Goal: Information Seeking & Learning: Learn about a topic

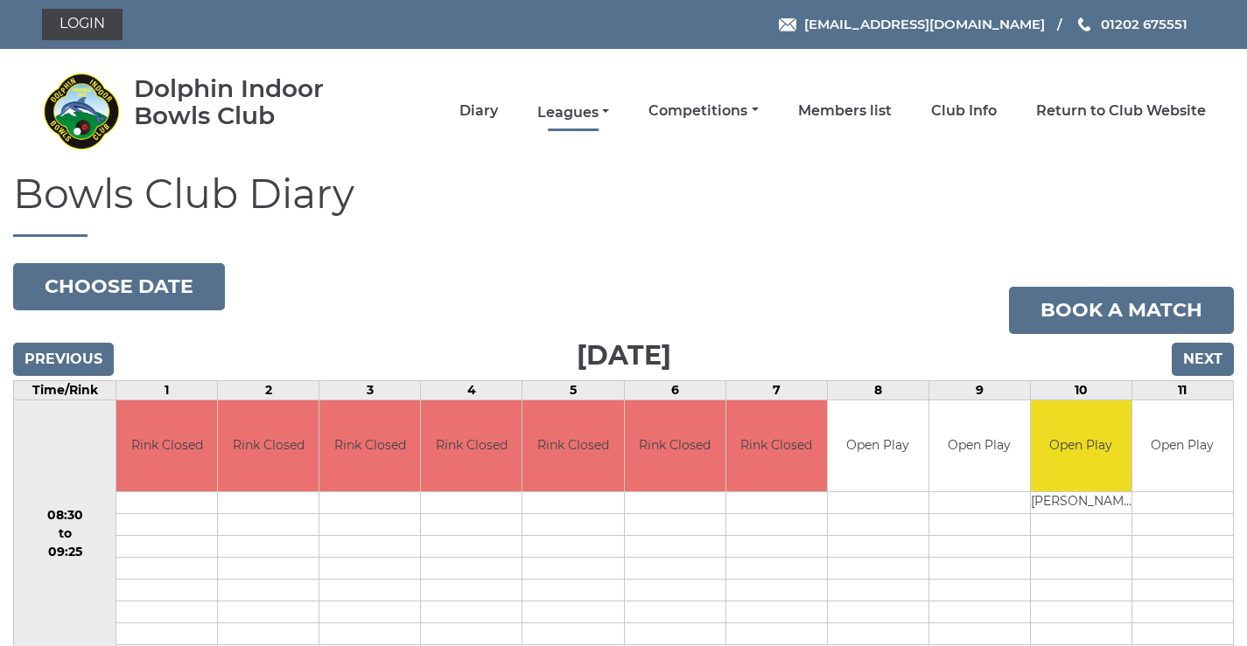
click at [583, 114] on link "Leagues" at bounding box center [573, 112] width 72 height 19
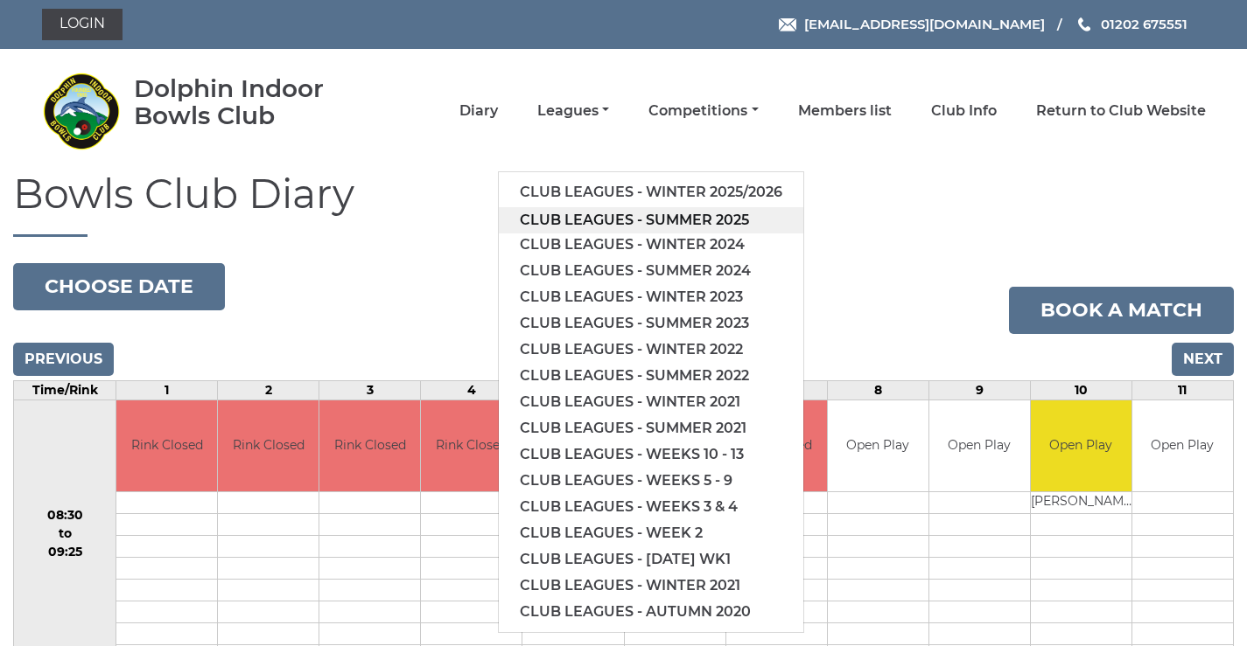
click at [589, 221] on link "Club leagues - Summer 2025" at bounding box center [651, 220] width 304 height 26
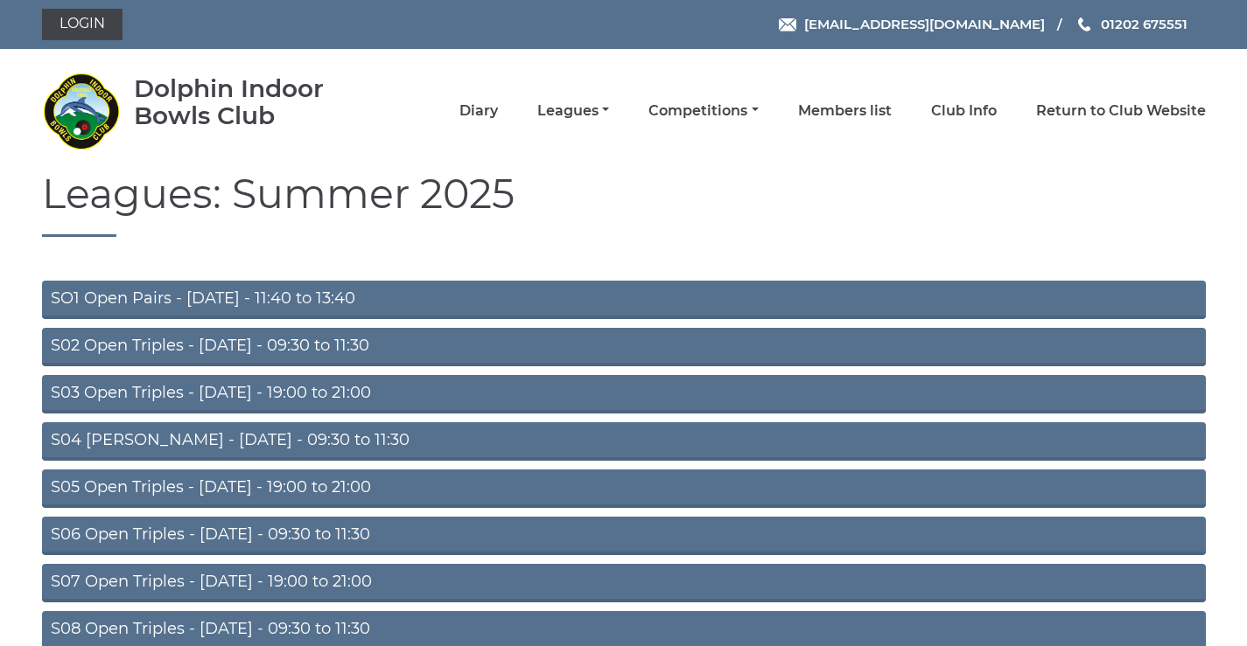
scroll to position [139, 0]
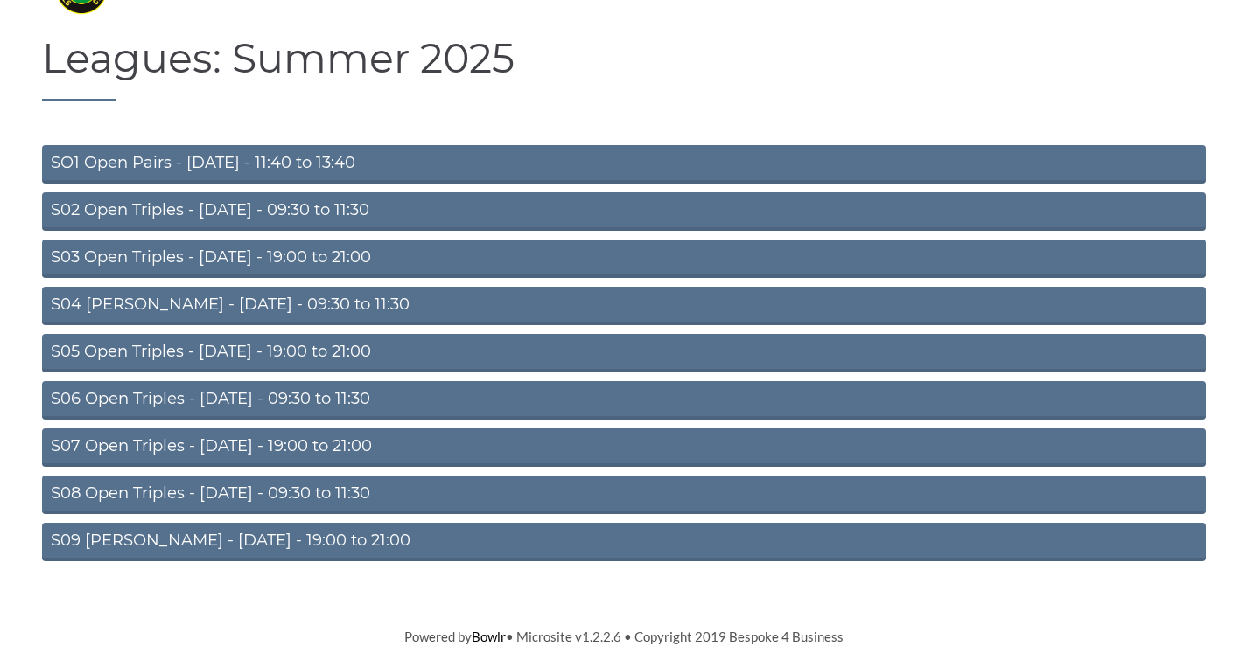
click at [289, 489] on link "S08 Open Triples - Friday - 09:30 to 11:30" at bounding box center [623, 495] width 1163 height 38
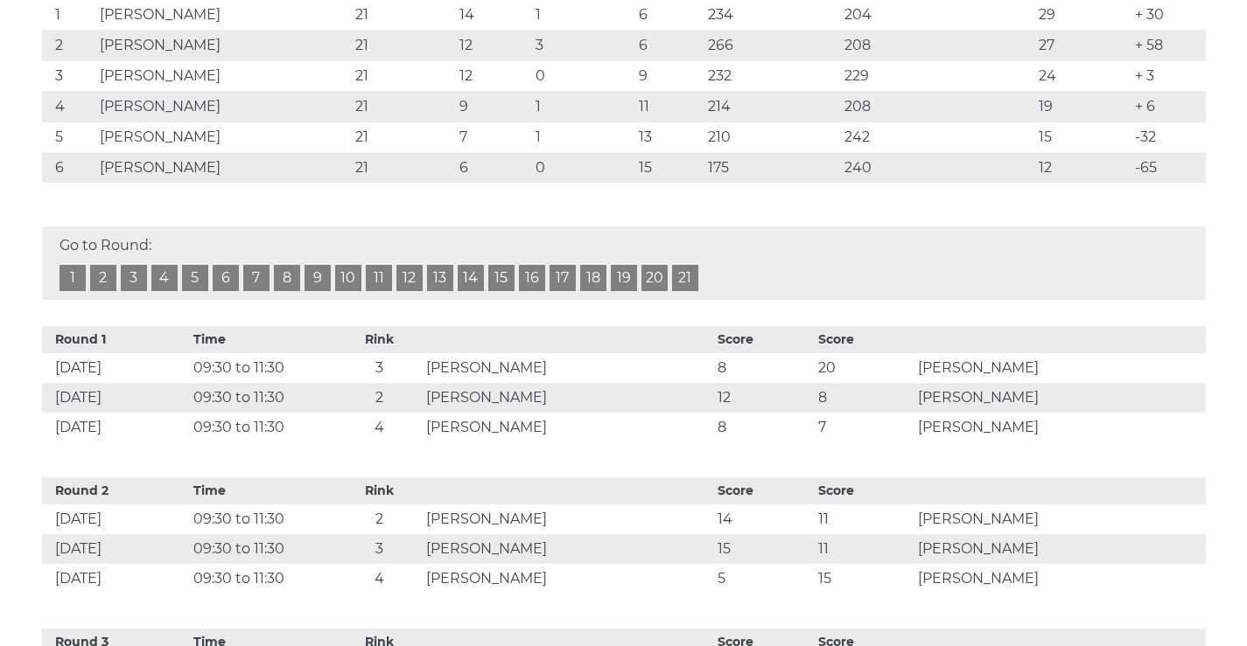
scroll to position [204, 0]
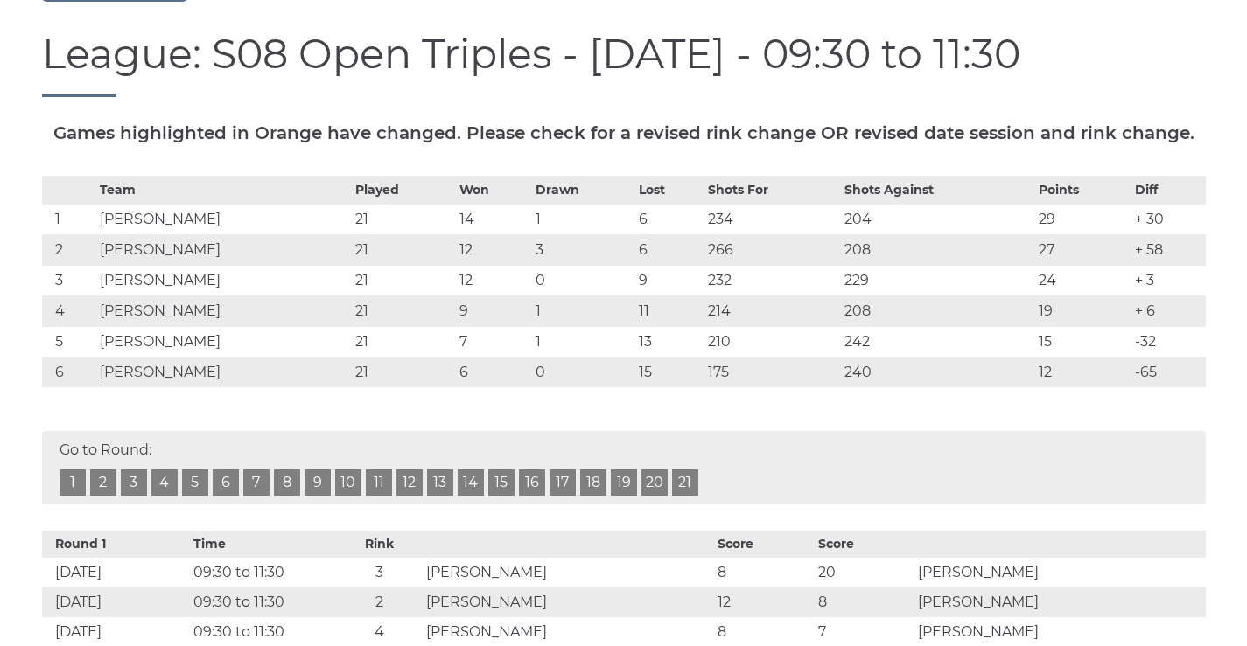
click at [680, 496] on link "21" at bounding box center [685, 483] width 26 height 26
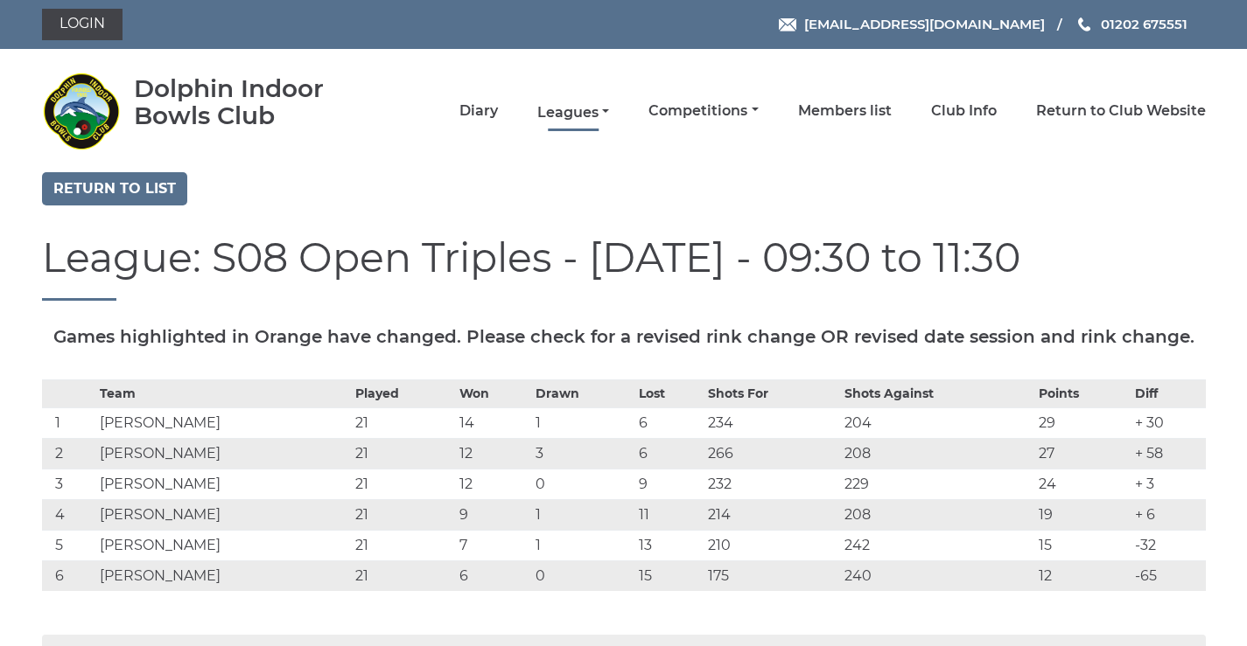
click at [557, 109] on link "Leagues" at bounding box center [573, 112] width 72 height 19
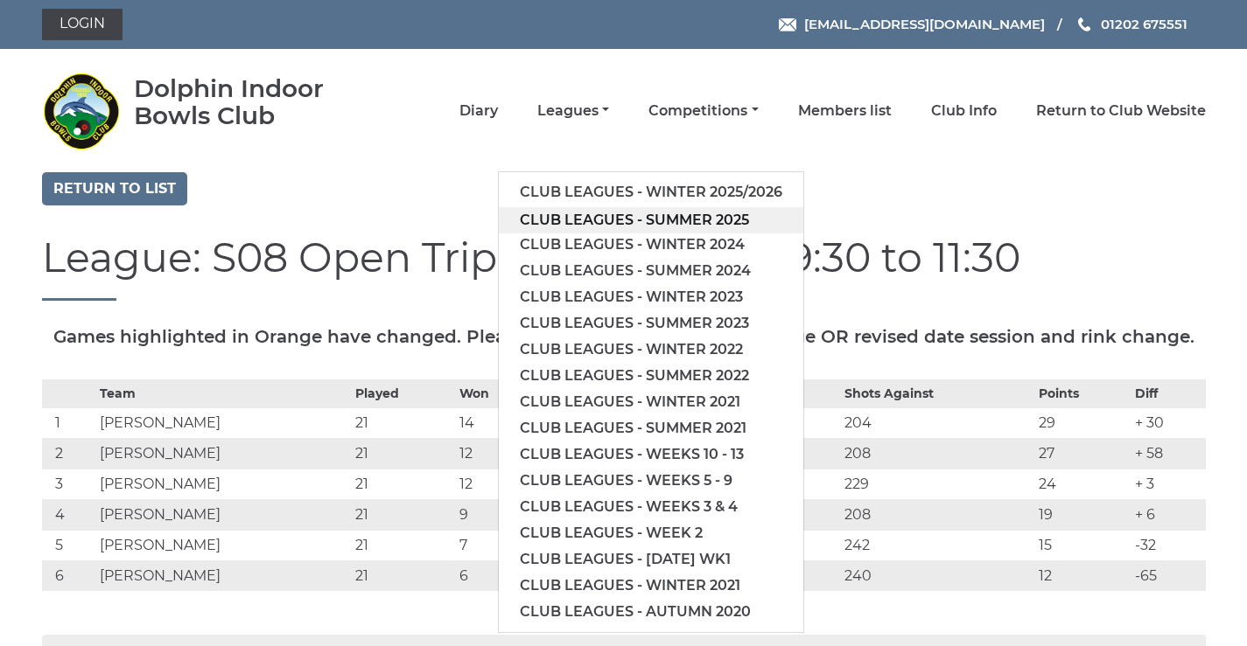
click at [570, 227] on link "Club leagues - Summer 2025" at bounding box center [651, 220] width 304 height 26
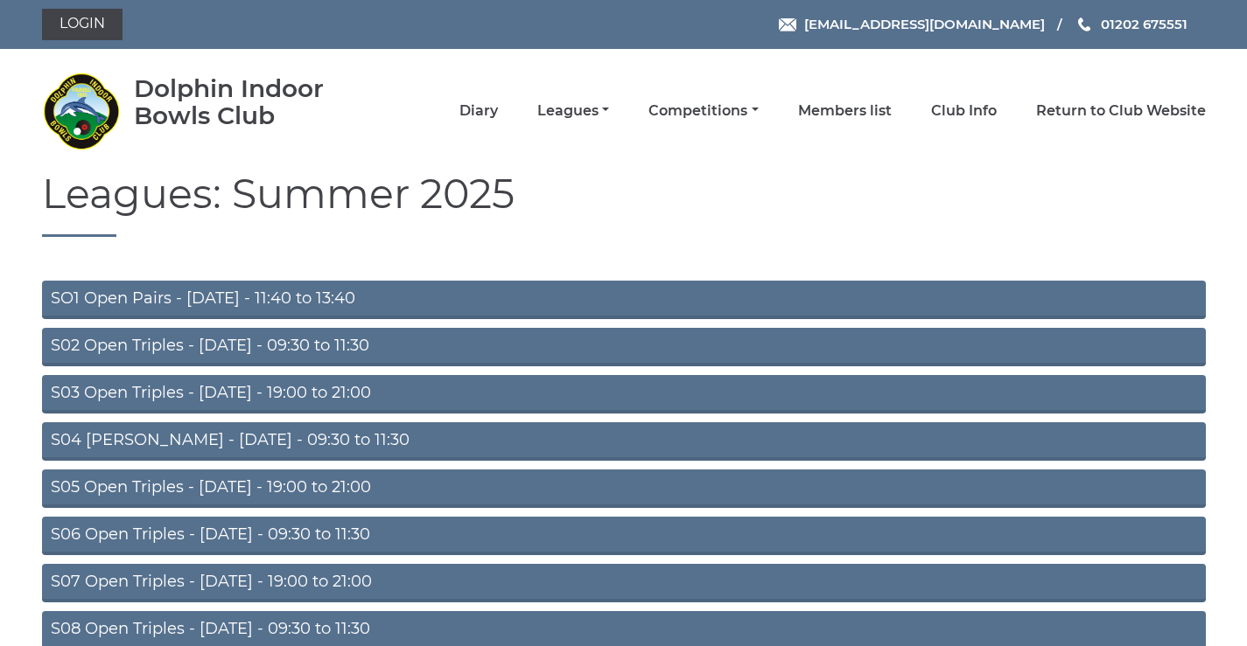
scroll to position [139, 0]
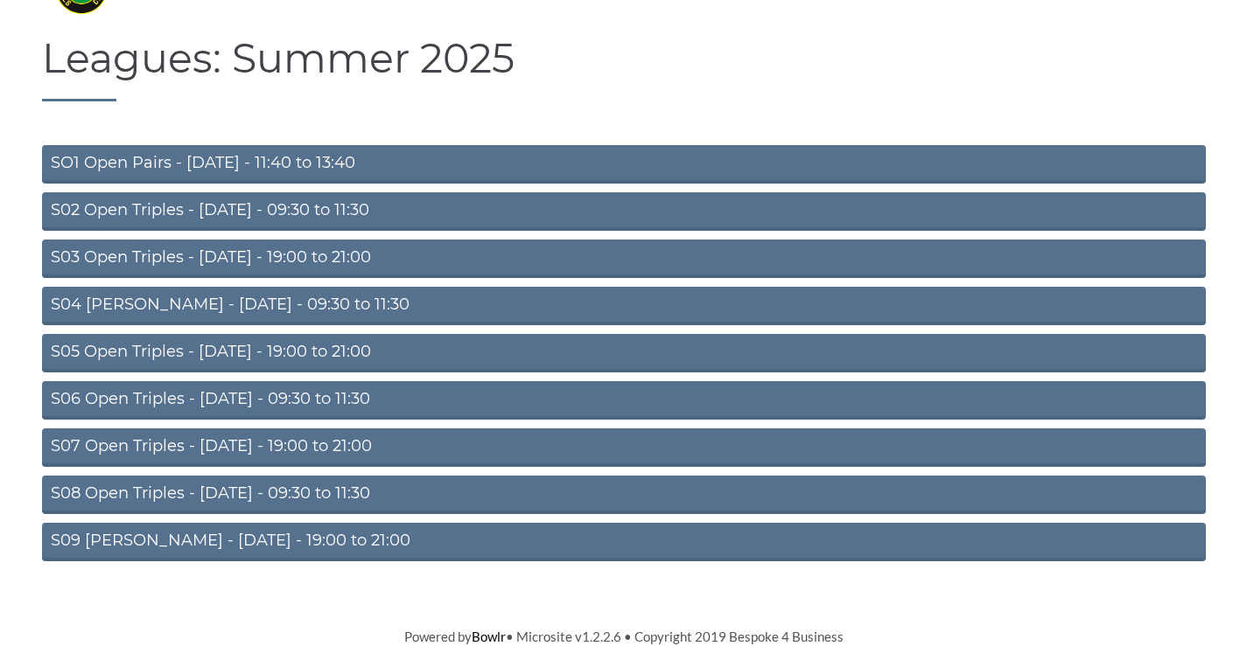
click at [221, 536] on link "S09 [PERSON_NAME] - [DATE] - 19:00 to 21:00" at bounding box center [623, 542] width 1163 height 38
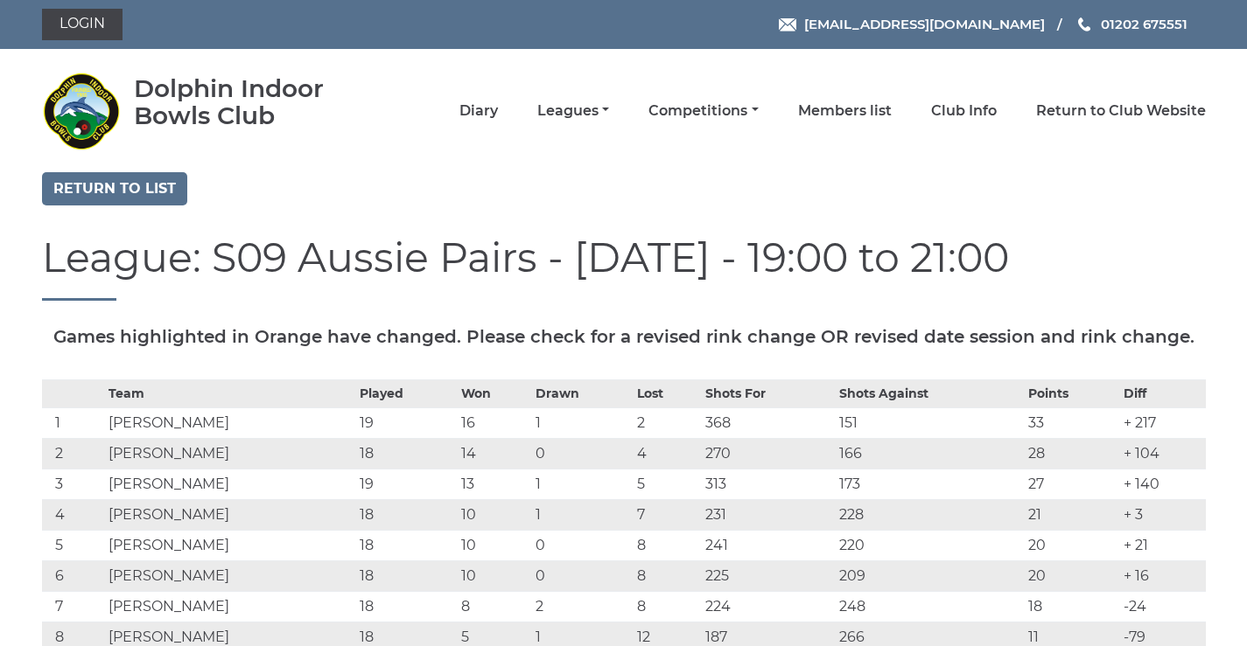
scroll to position [409, 0]
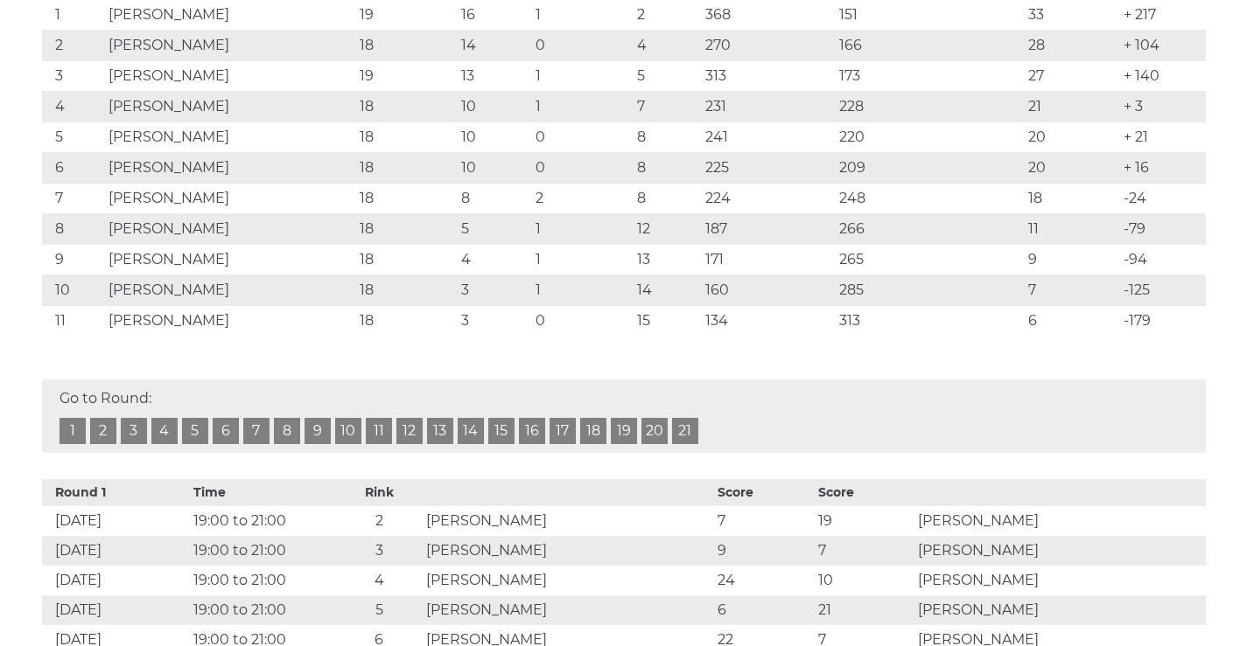
click at [625, 444] on link "19" at bounding box center [624, 431] width 26 height 26
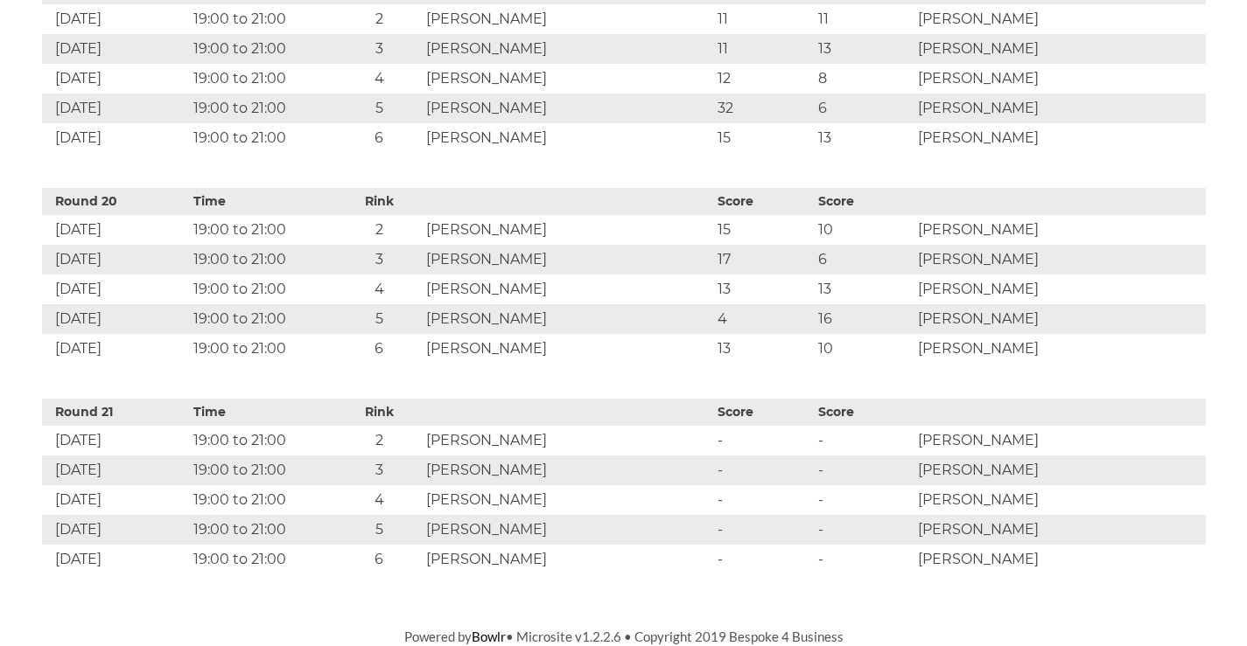
scroll to position [409, 0]
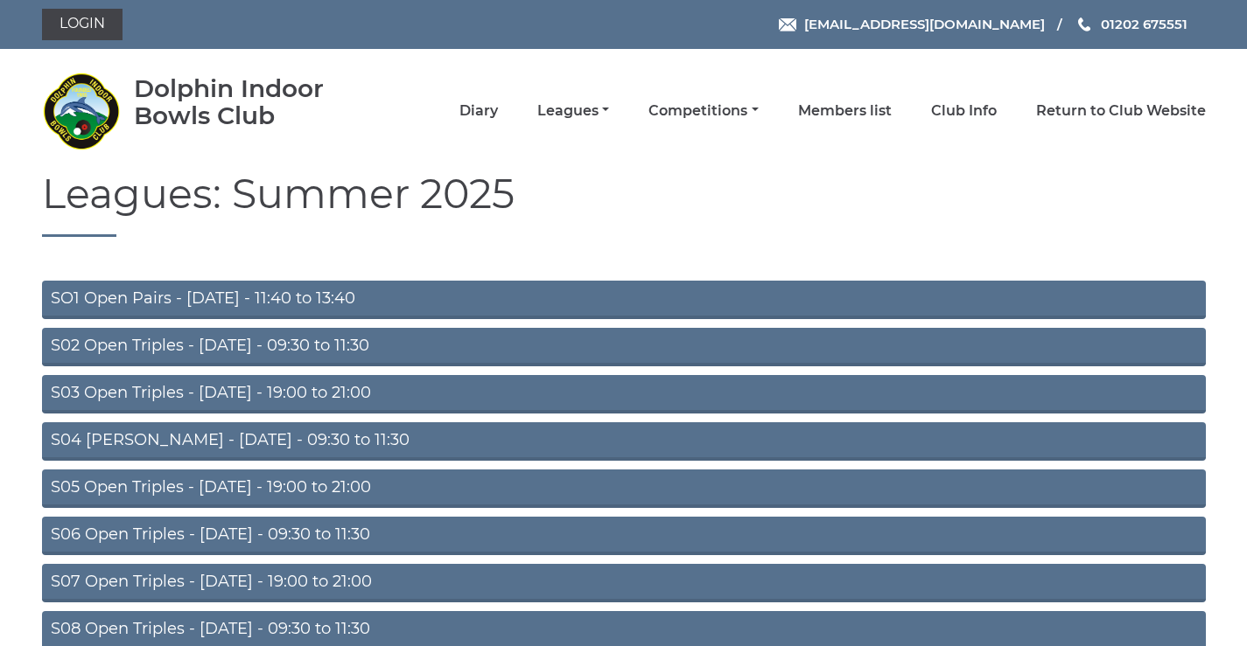
scroll to position [139, 0]
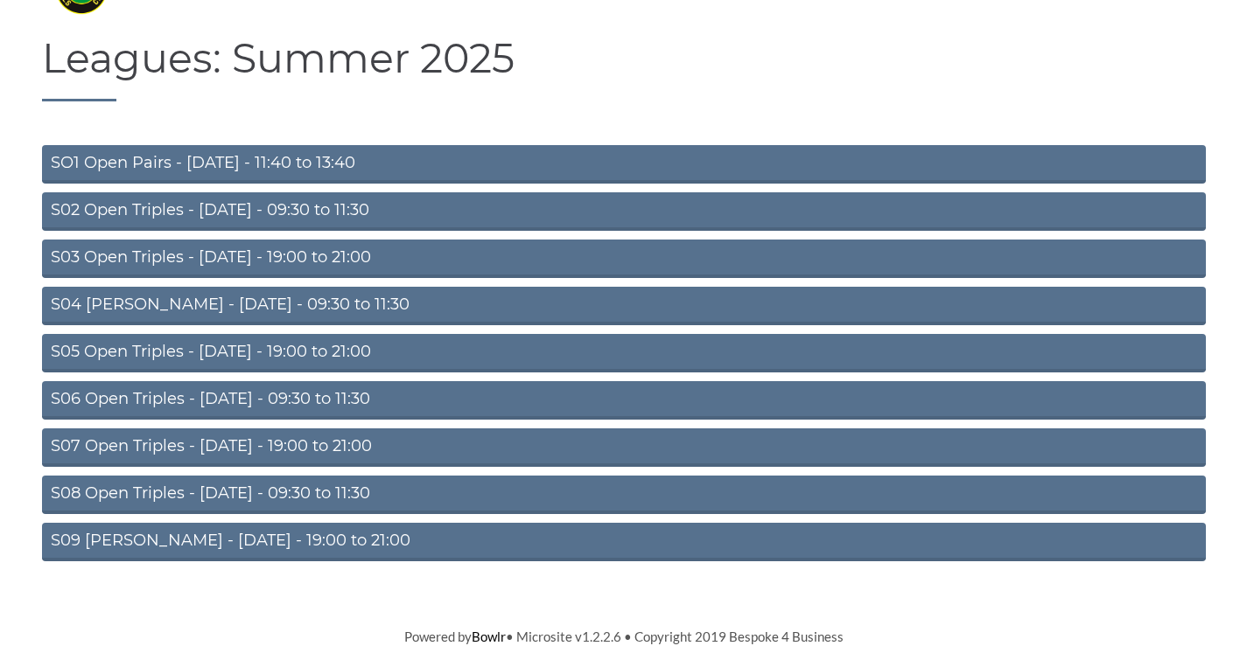
click at [172, 490] on link "S08 Open Triples - Friday - 09:30 to 11:30" at bounding box center [623, 495] width 1163 height 38
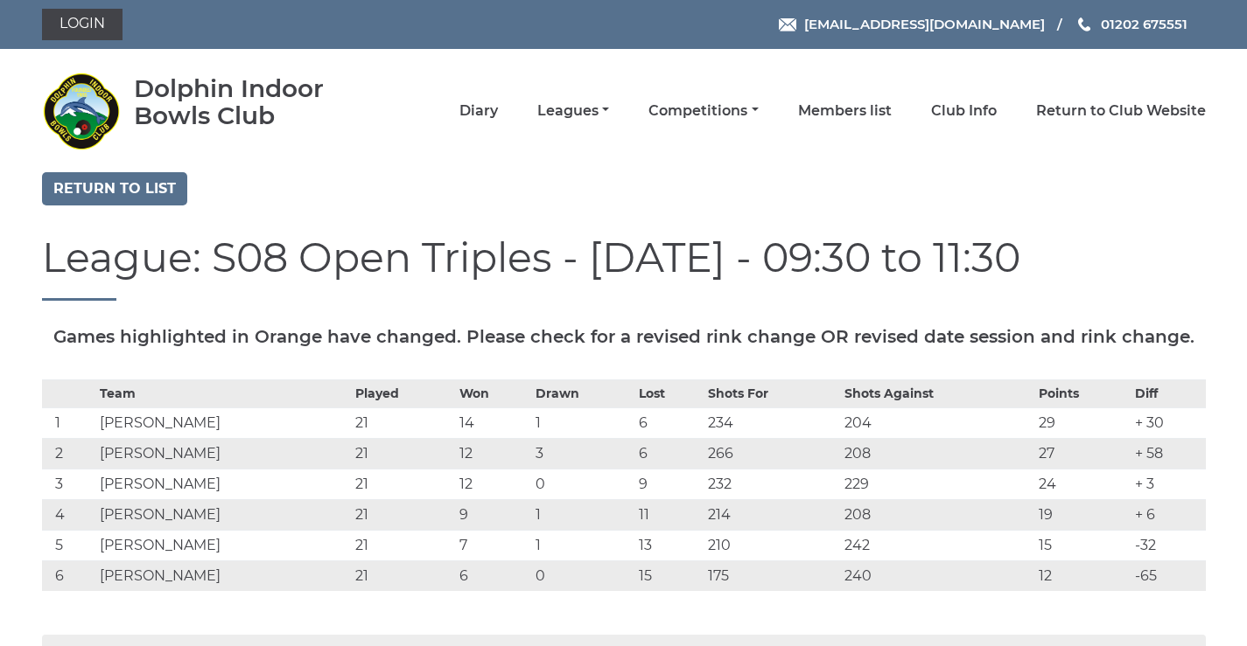
scroll to position [409, 0]
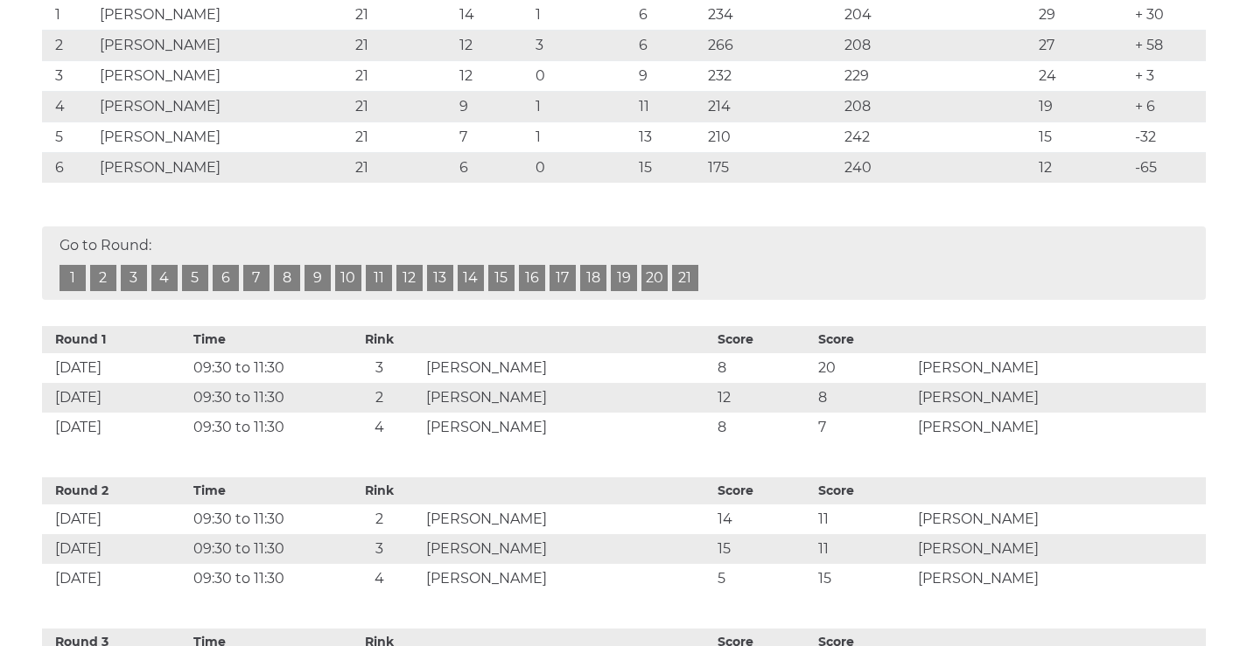
click at [623, 291] on link "19" at bounding box center [624, 278] width 26 height 26
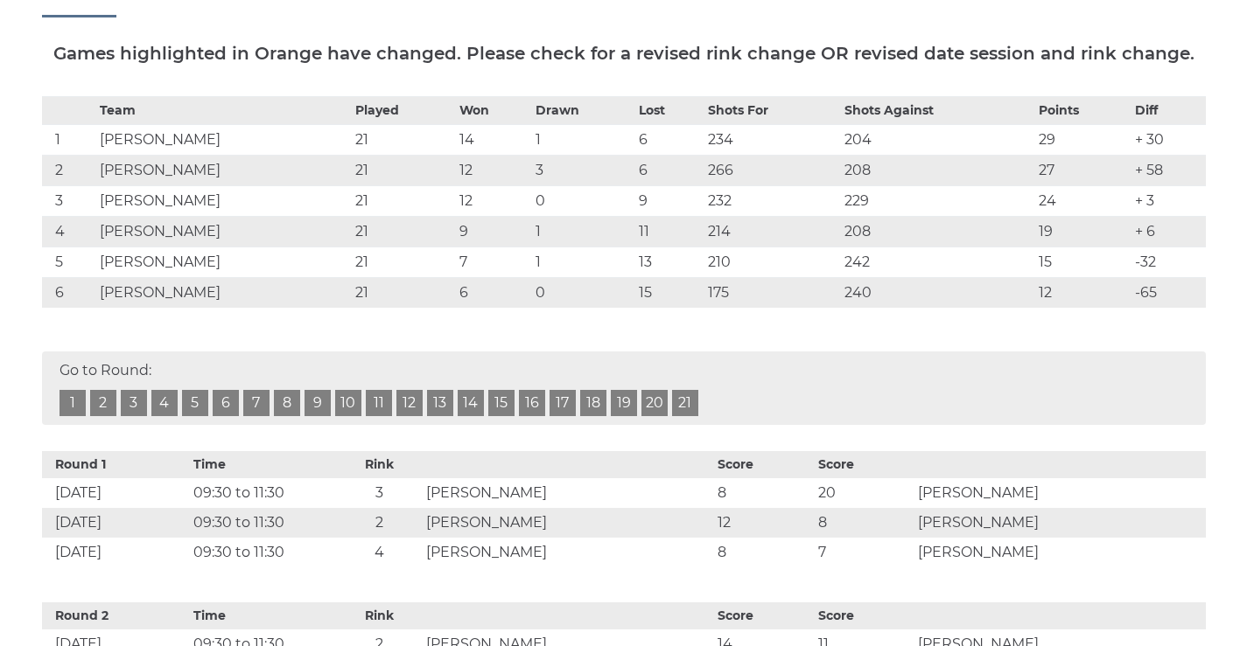
scroll to position [79, 0]
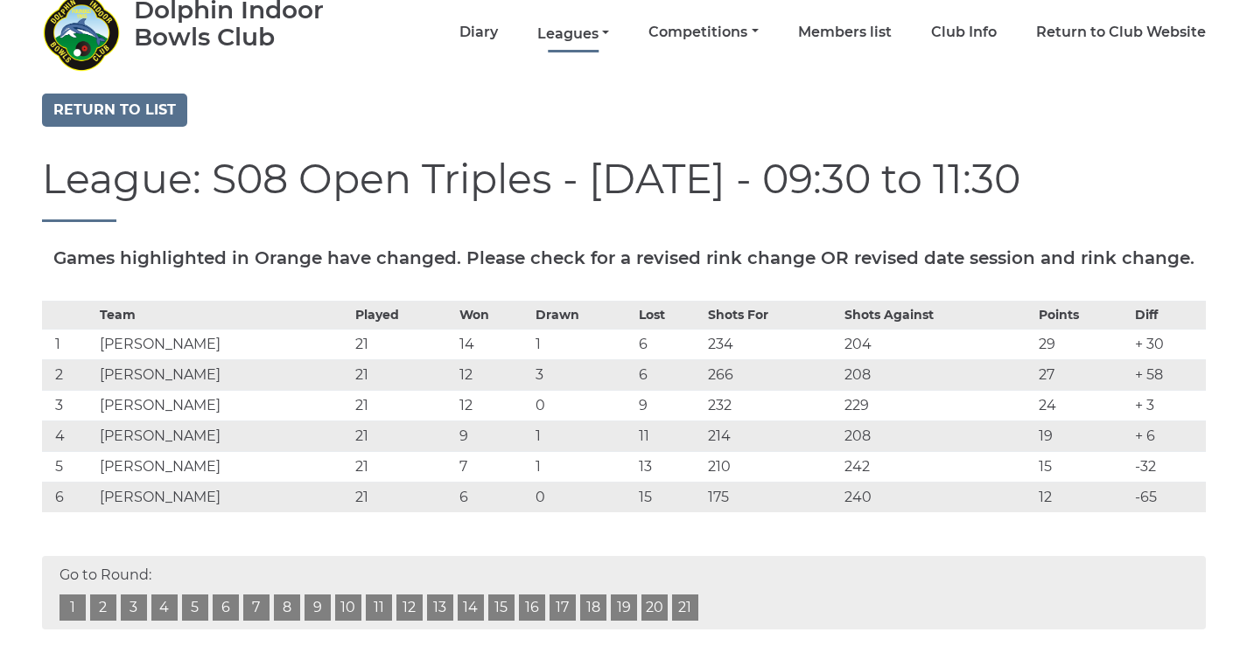
click at [580, 37] on link "Leagues" at bounding box center [573, 33] width 72 height 19
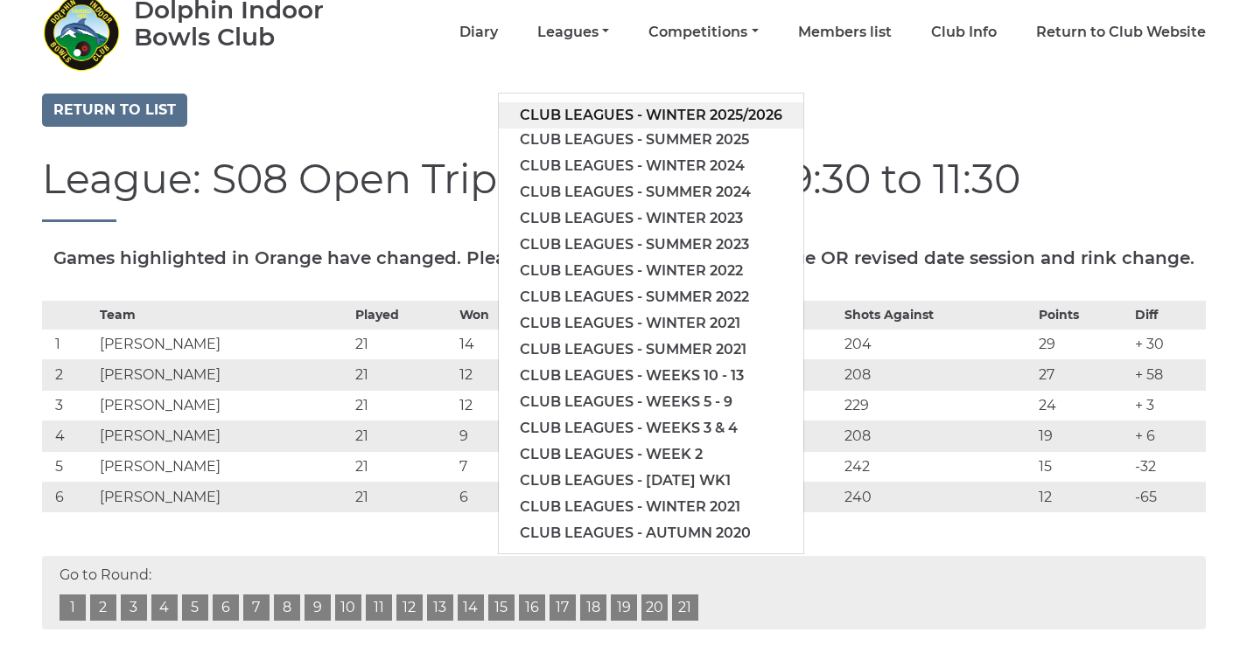
click at [579, 117] on link "Club leagues - Winter 2025/2026" at bounding box center [651, 115] width 304 height 26
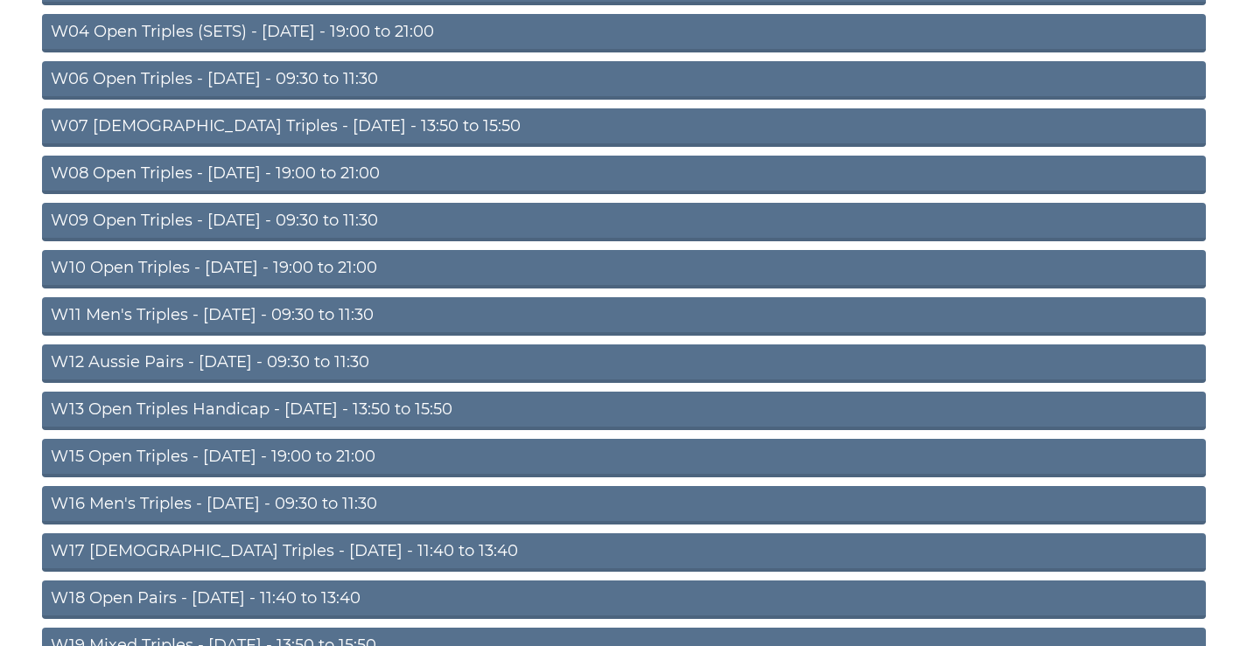
scroll to position [564, 0]
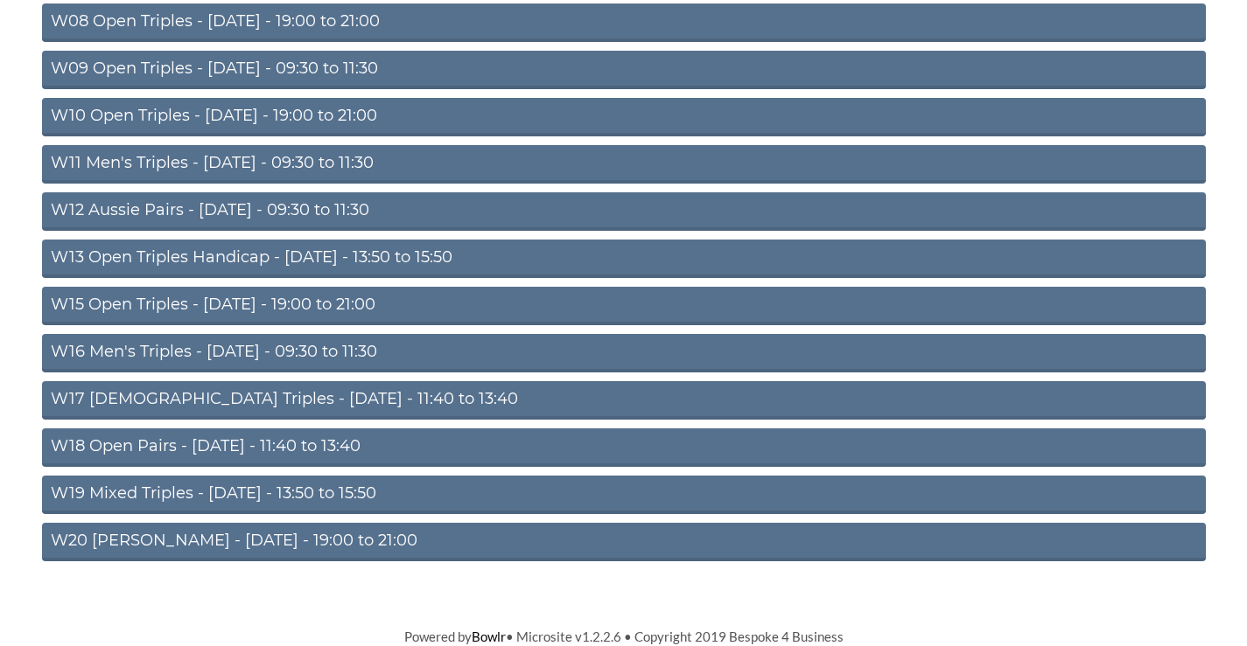
click at [290, 339] on link "W16 Men's Triples - [DATE] - 09:30 to 11:30" at bounding box center [623, 353] width 1163 height 38
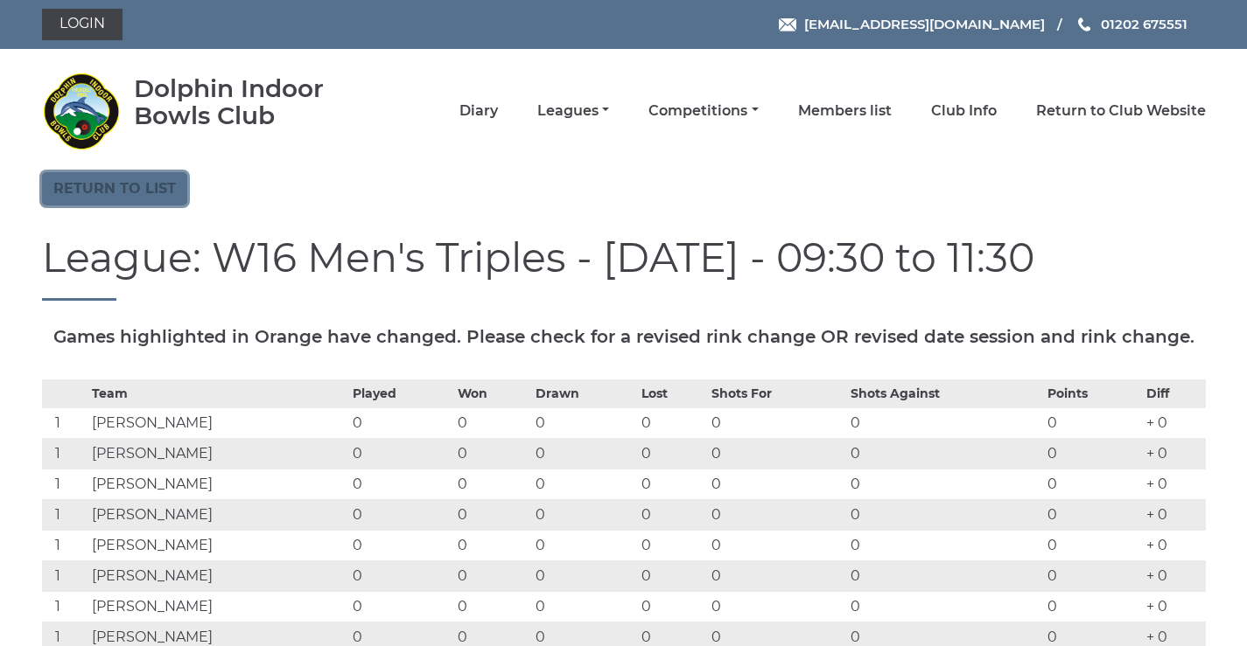
click at [139, 192] on link "Return to list" at bounding box center [114, 188] width 145 height 33
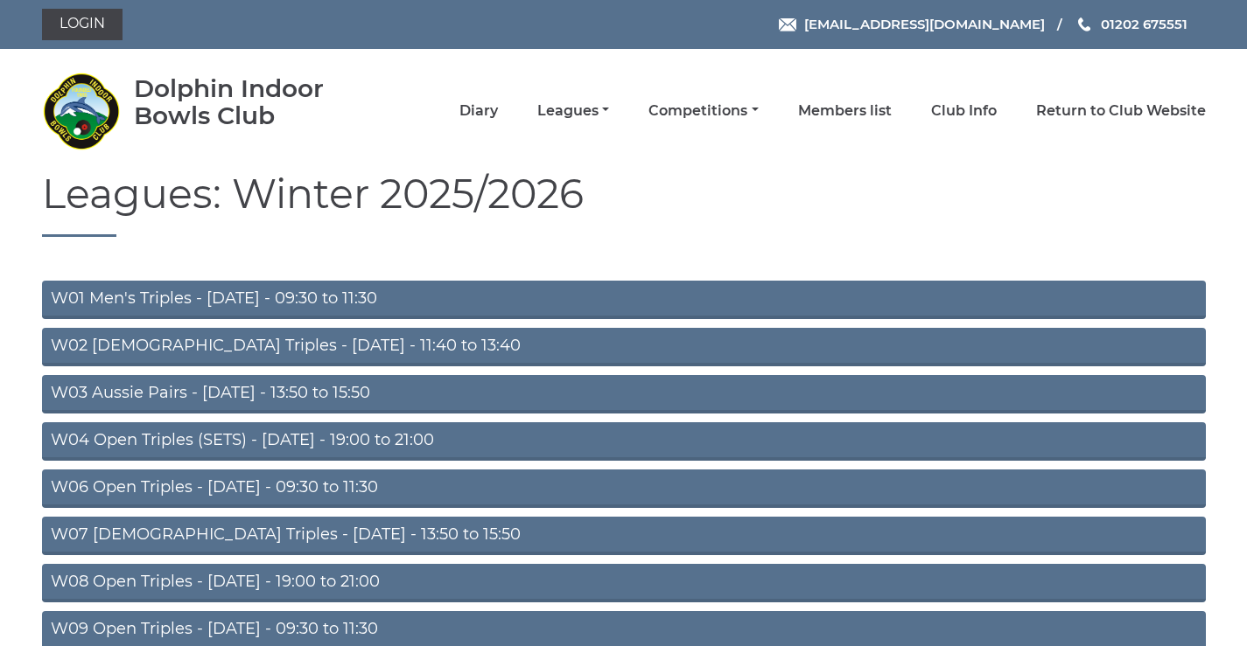
scroll to position [409, 0]
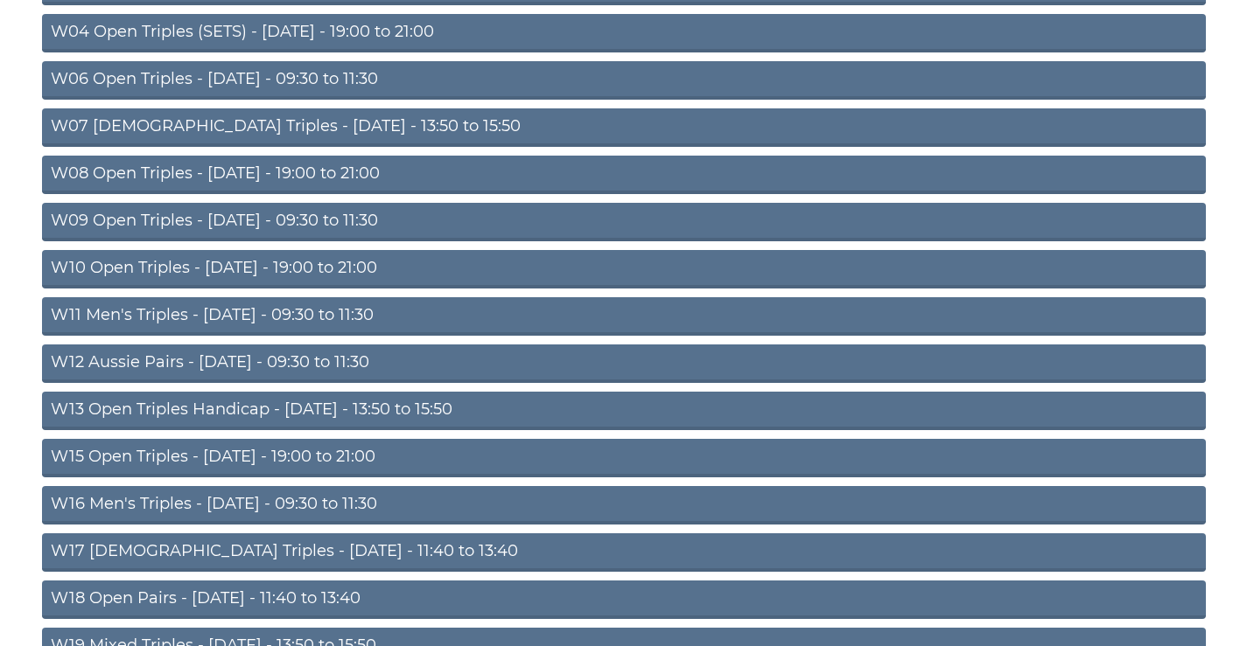
click at [240, 362] on link "W12 Aussie Pairs - [DATE] - 09:30 to 11:30" at bounding box center [623, 364] width 1163 height 38
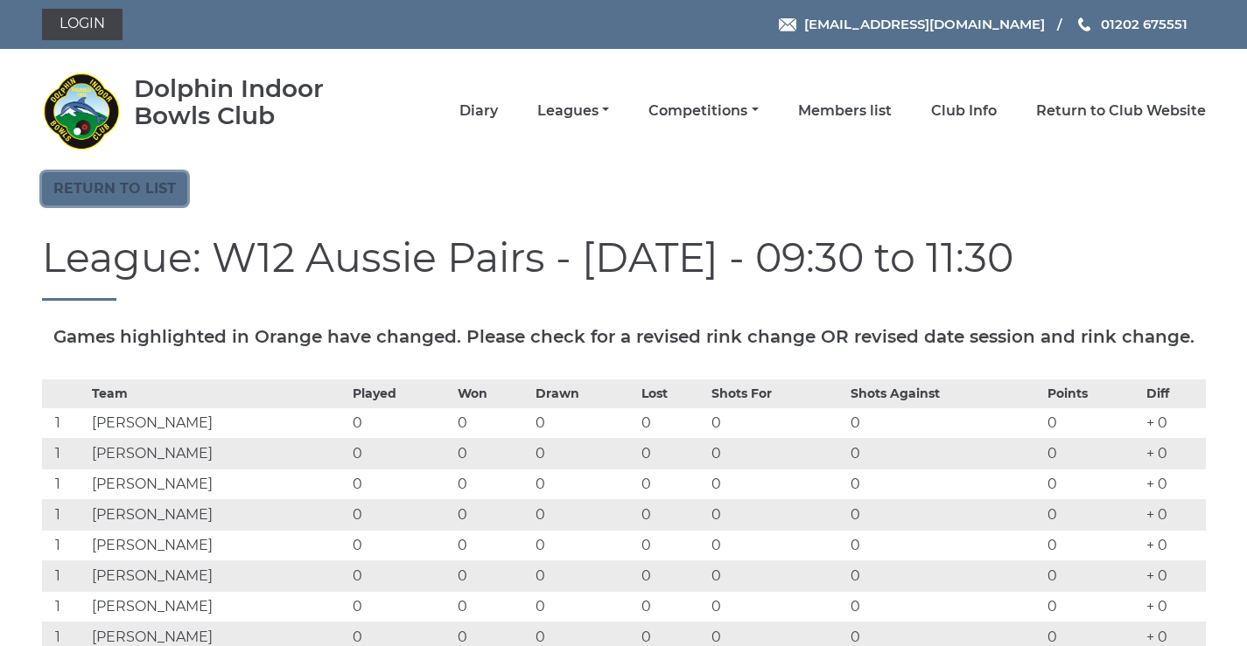
click at [111, 186] on link "Return to list" at bounding box center [114, 188] width 145 height 33
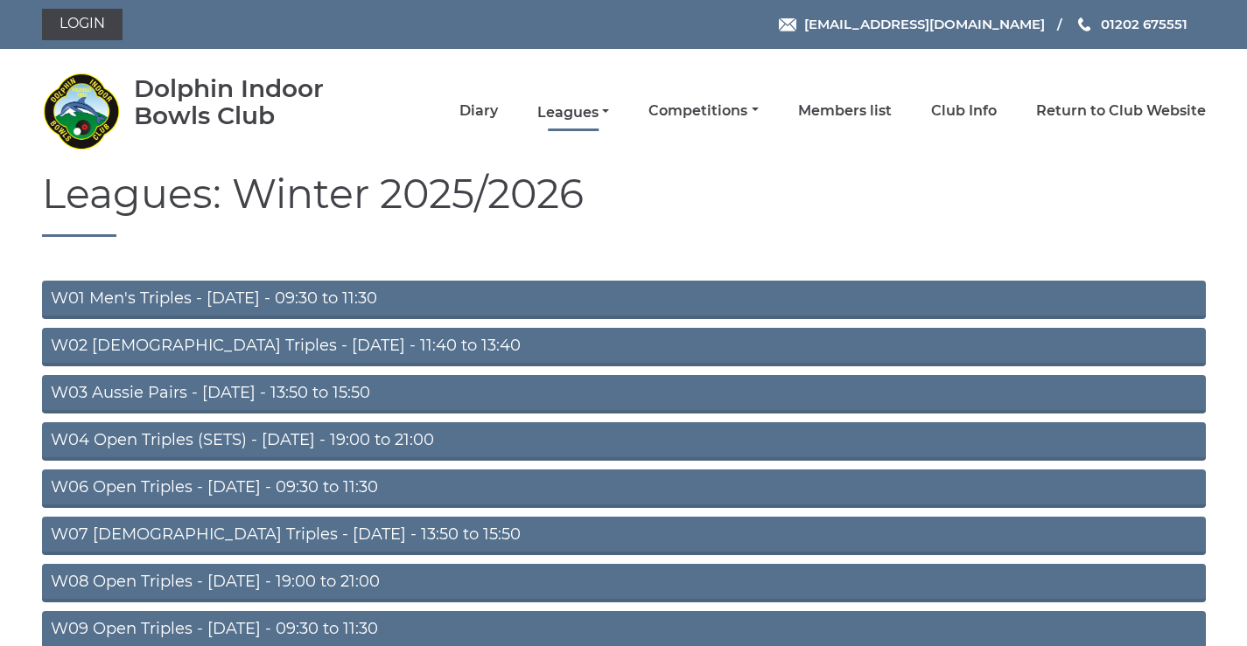
click at [575, 109] on link "Leagues" at bounding box center [573, 112] width 72 height 19
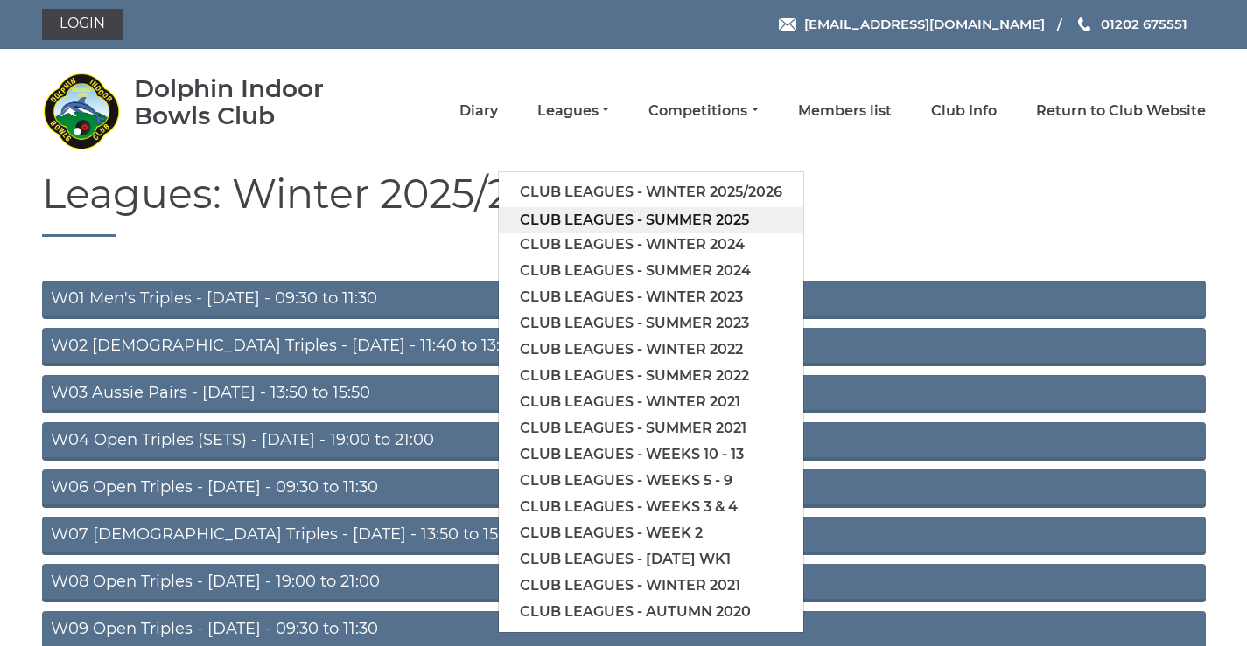
click at [614, 222] on link "Club leagues - Summer 2025" at bounding box center [651, 220] width 304 height 26
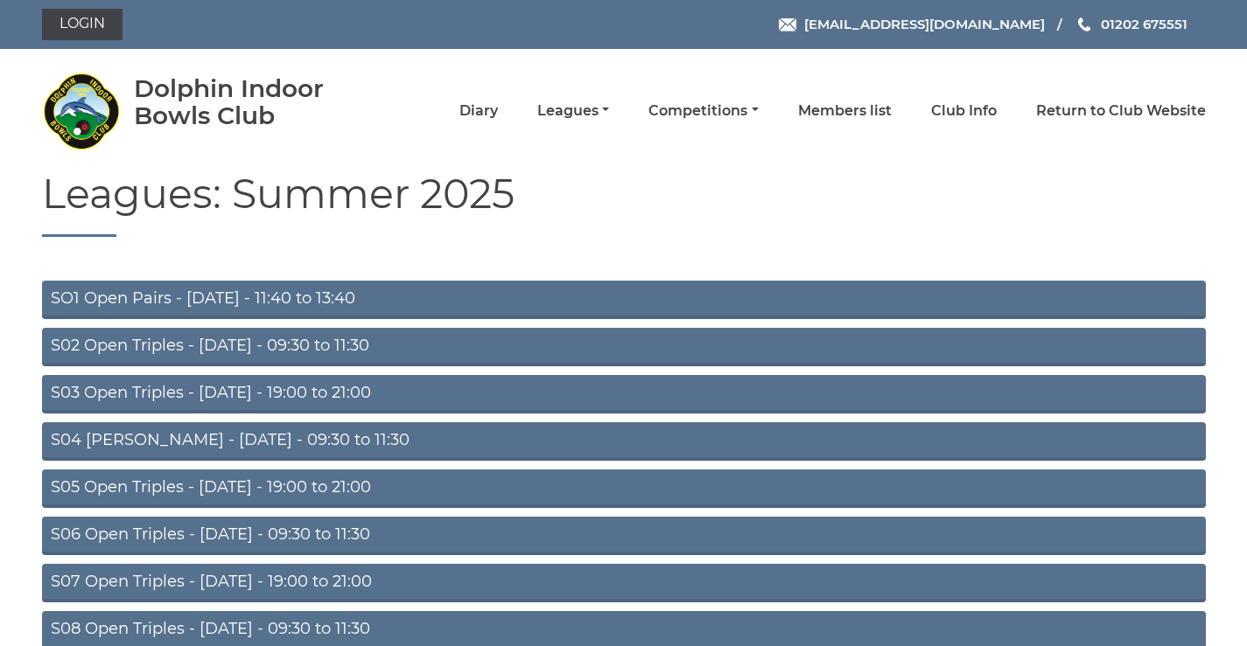
scroll to position [139, 0]
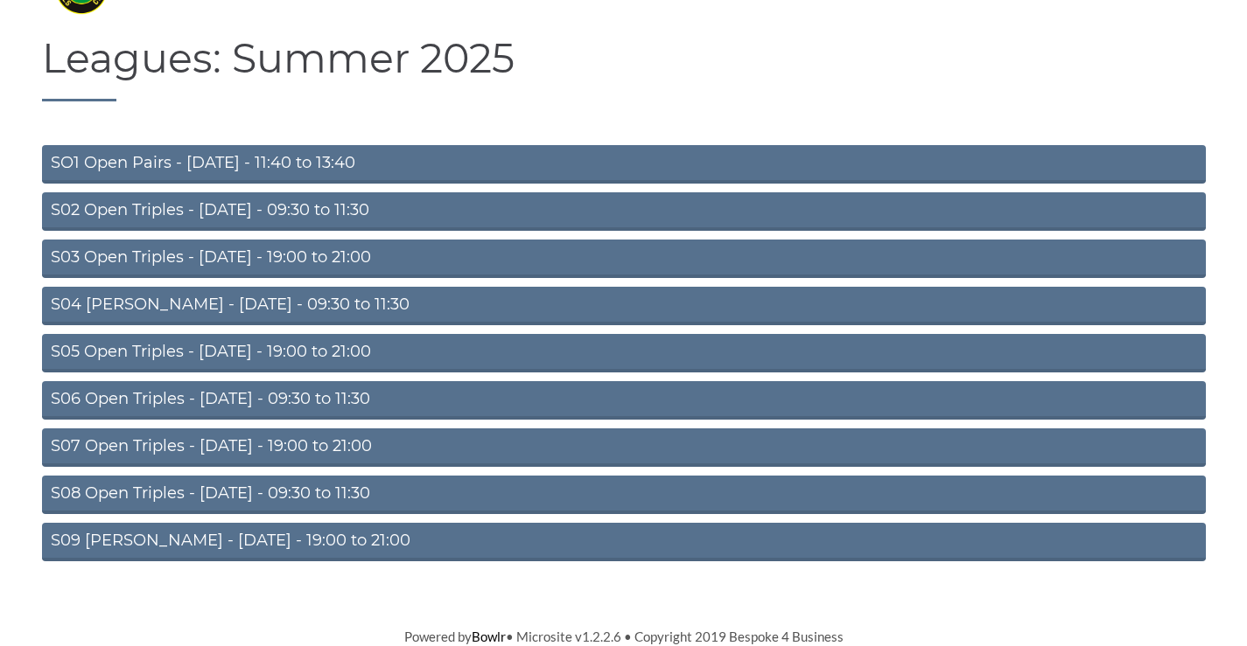
click at [224, 298] on link "S04 [PERSON_NAME] - [DATE] - 09:30 to 11:30" at bounding box center [623, 306] width 1163 height 38
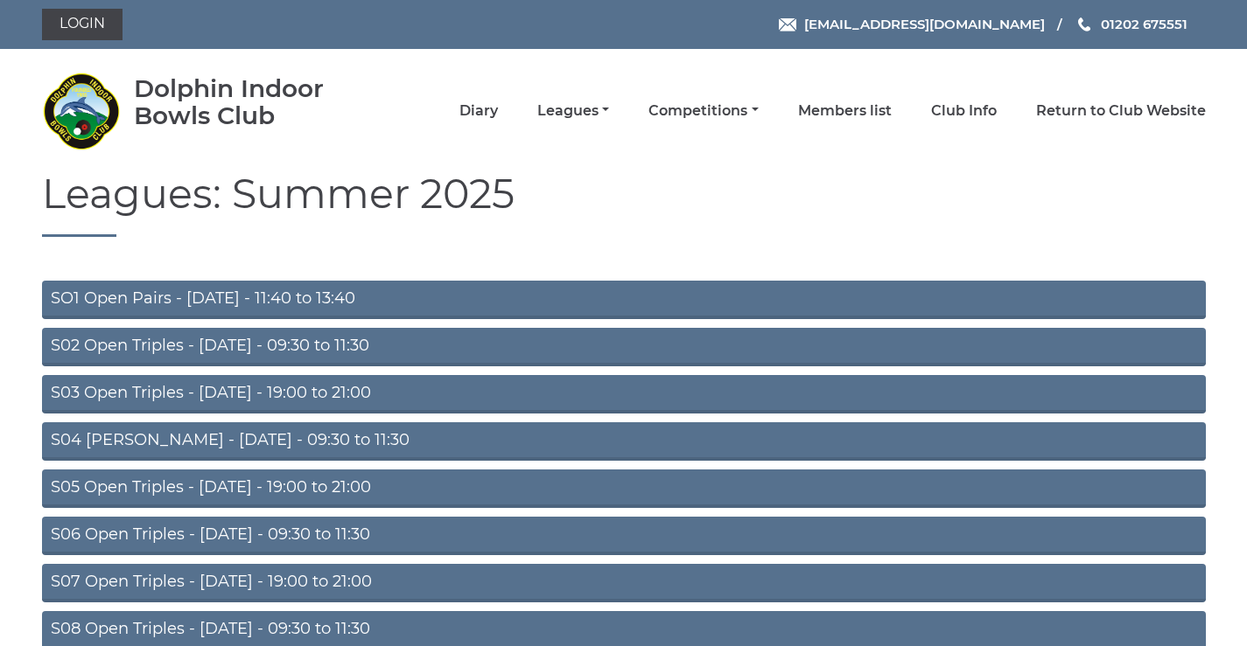
scroll to position [139, 0]
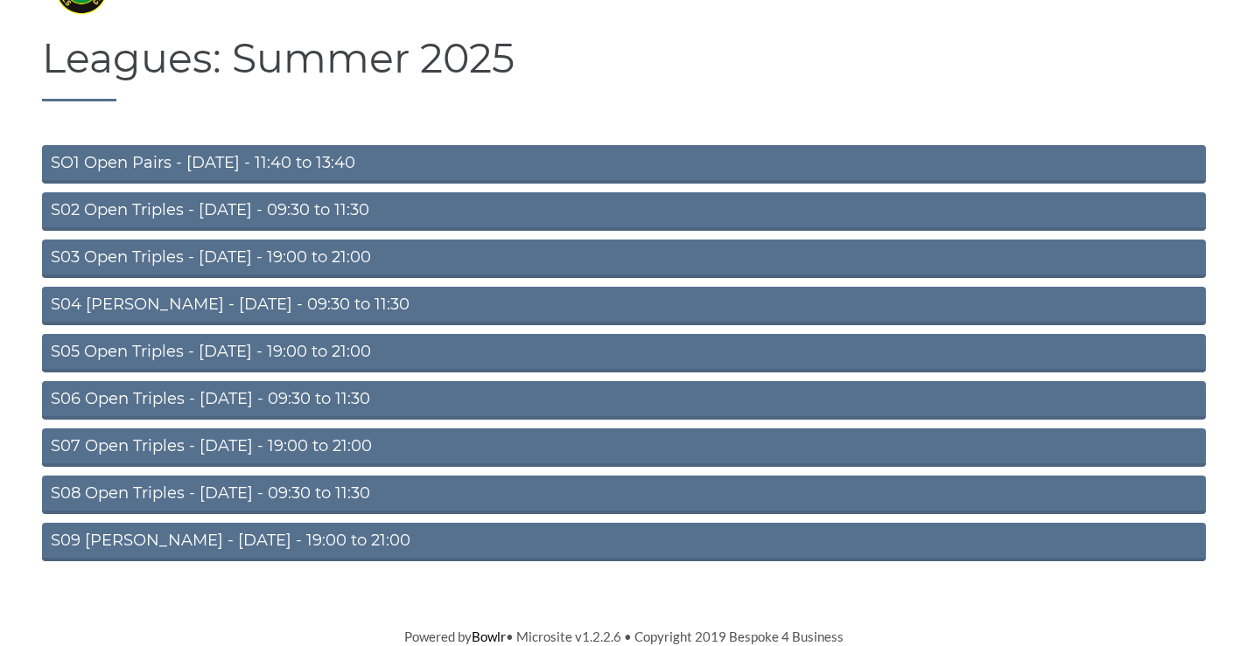
click at [234, 535] on link "S09 [PERSON_NAME] - [DATE] - 19:00 to 21:00" at bounding box center [623, 542] width 1163 height 38
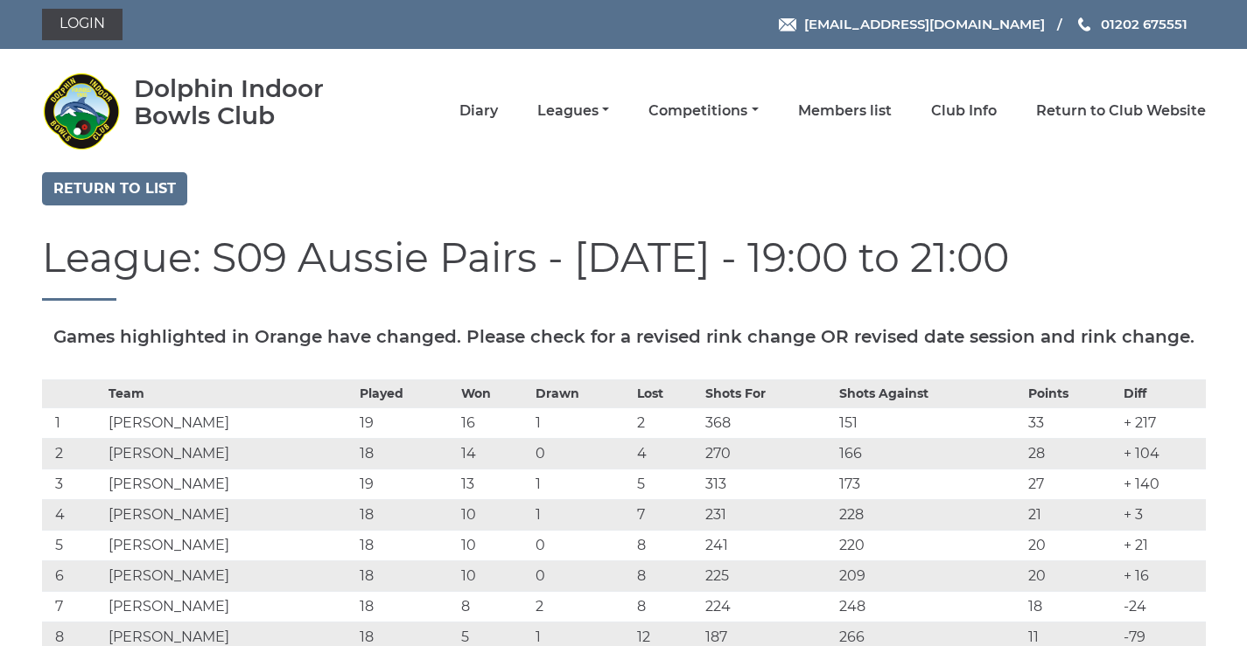
scroll to position [204, 0]
